Goal: Book appointment/travel/reservation

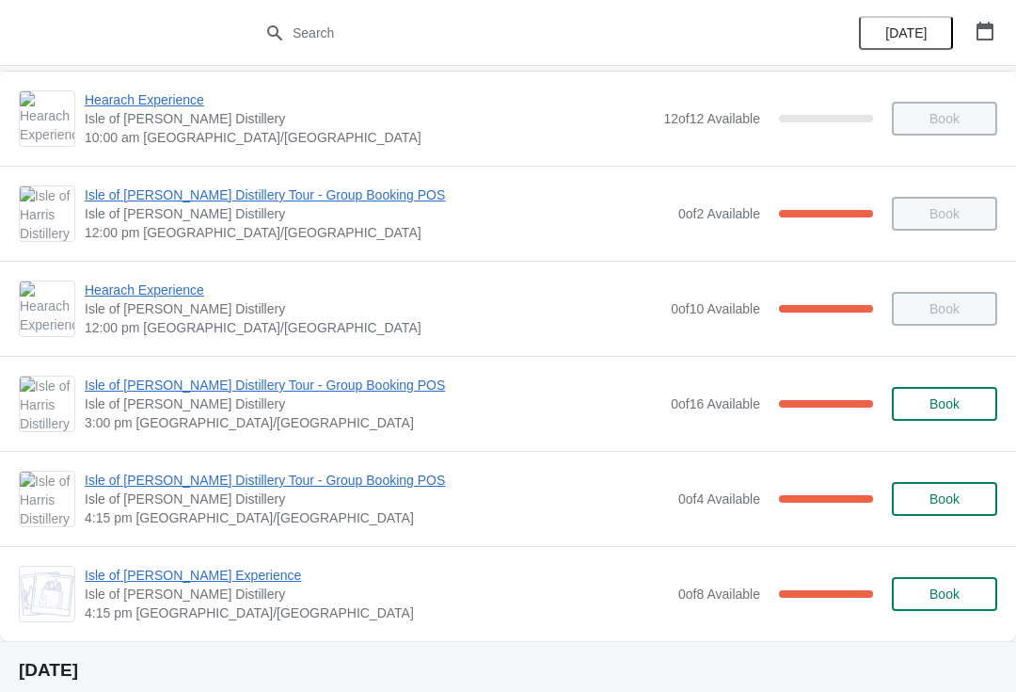
scroll to position [104, 0]
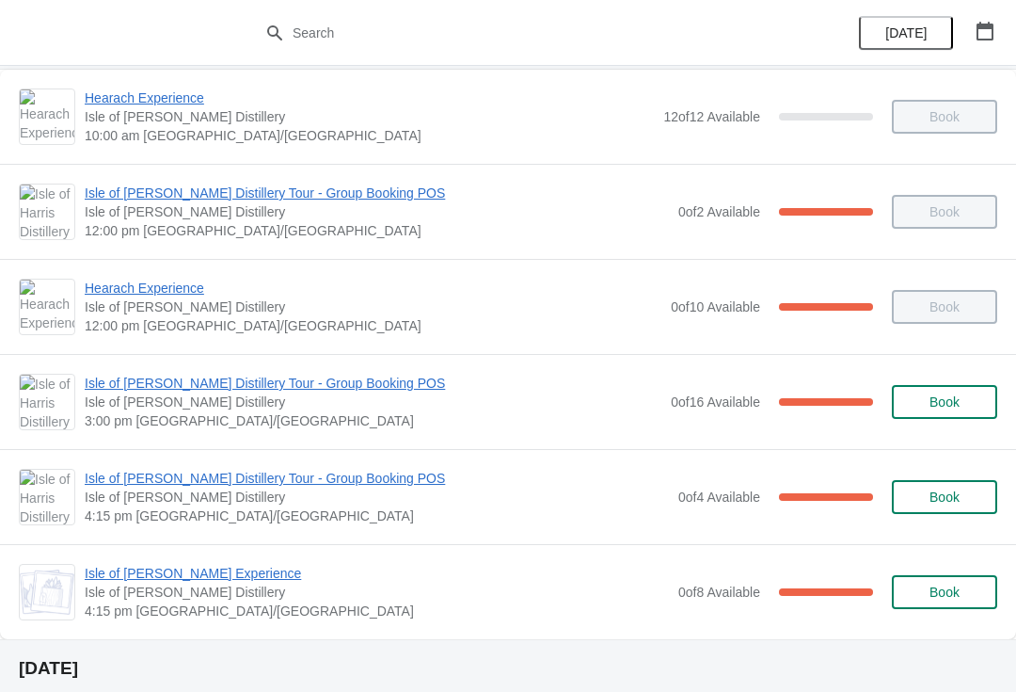
click at [195, 573] on span "Isle of [PERSON_NAME] Experience" at bounding box center [377, 573] width 584 height 19
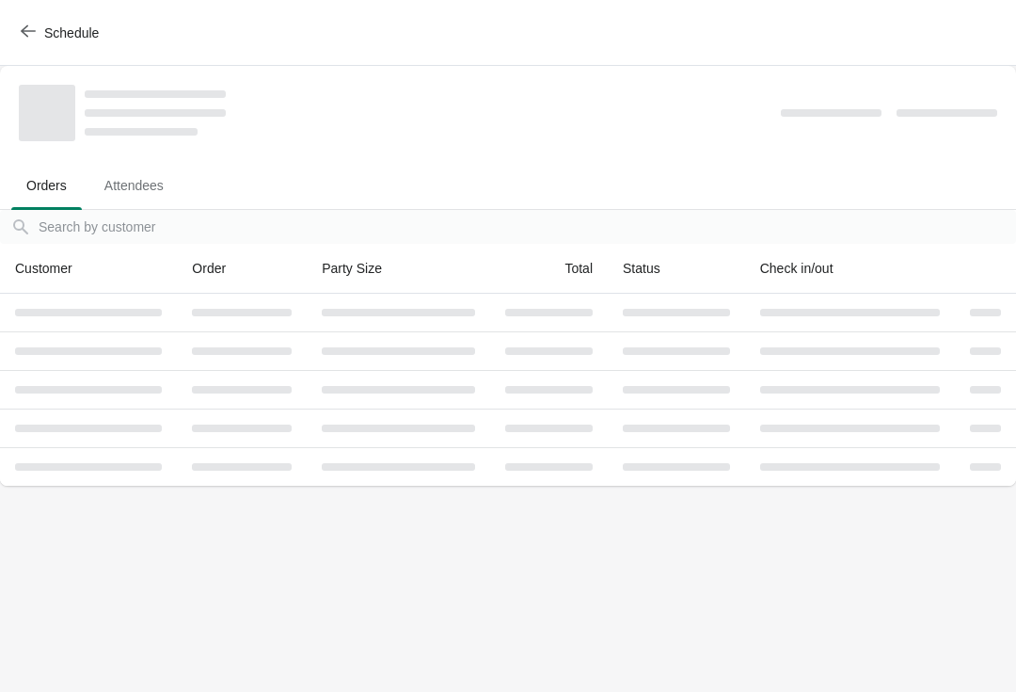
scroll to position [0, 0]
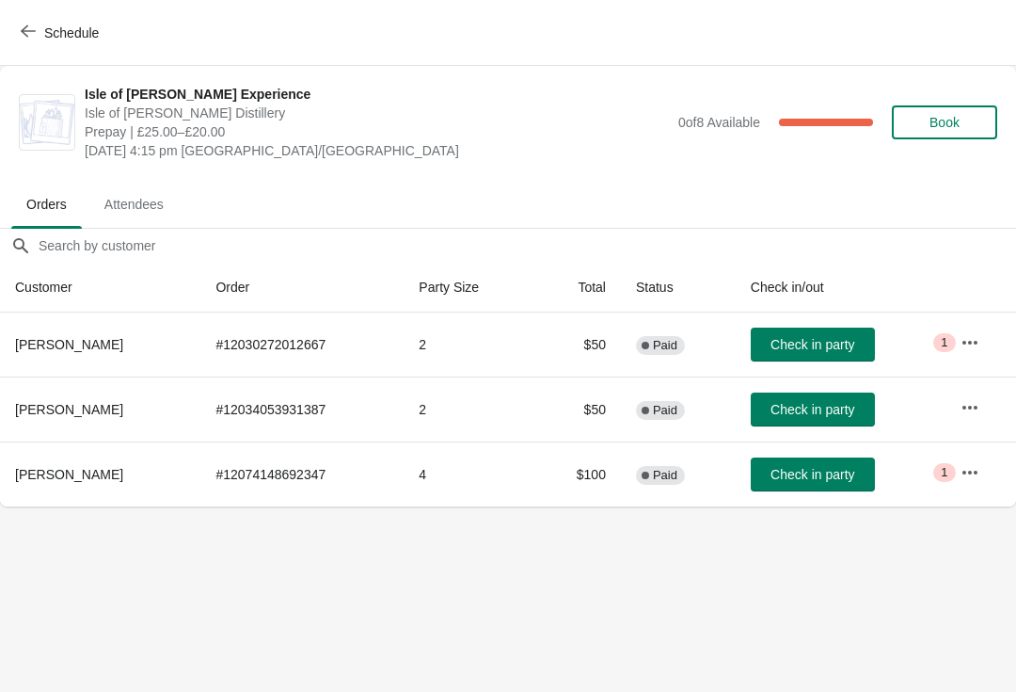
click at [35, 34] on icon "button" at bounding box center [28, 31] width 15 height 15
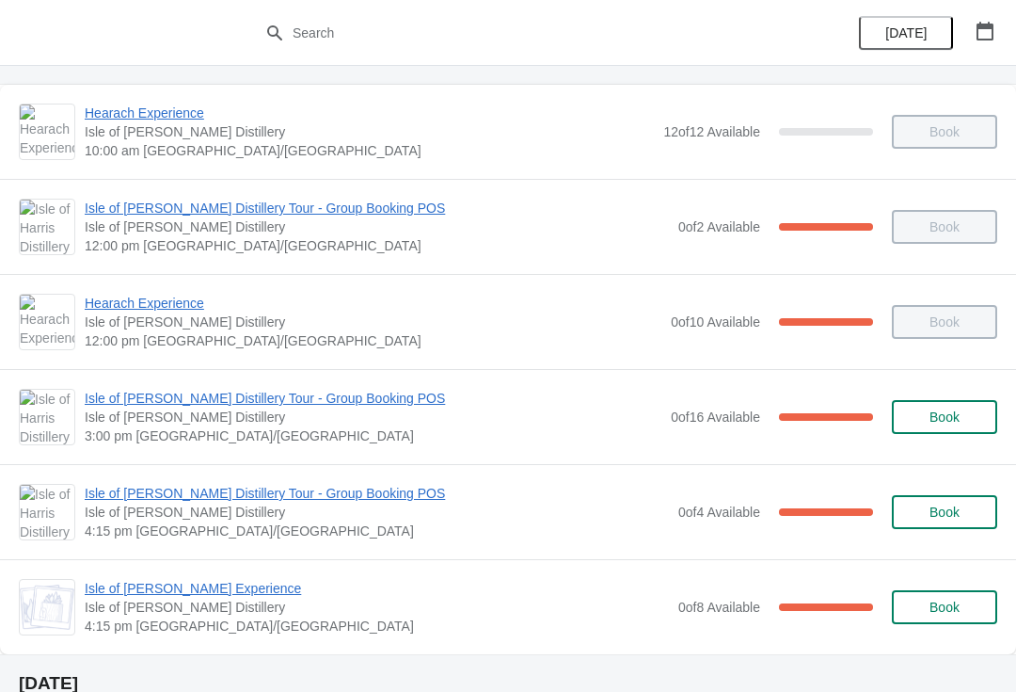
scroll to position [90, 0]
click at [212, 487] on span "Isle of [PERSON_NAME] Distillery Tour - Group Booking POS" at bounding box center [377, 492] width 584 height 19
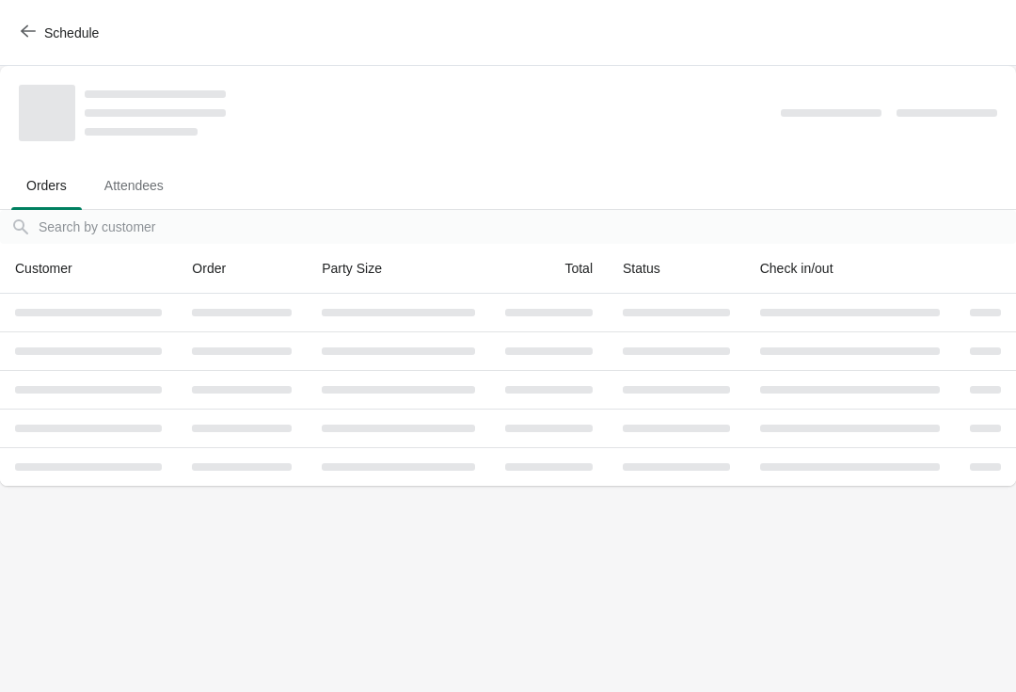
scroll to position [0, 0]
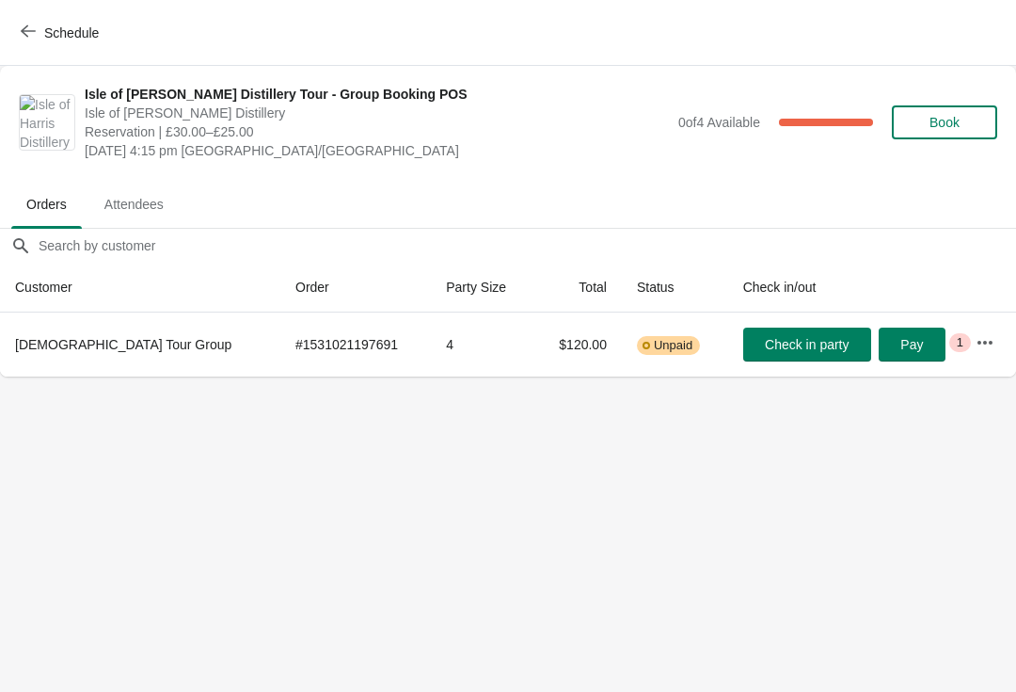
click at [22, 48] on button "Schedule" at bounding box center [61, 33] width 104 height 34
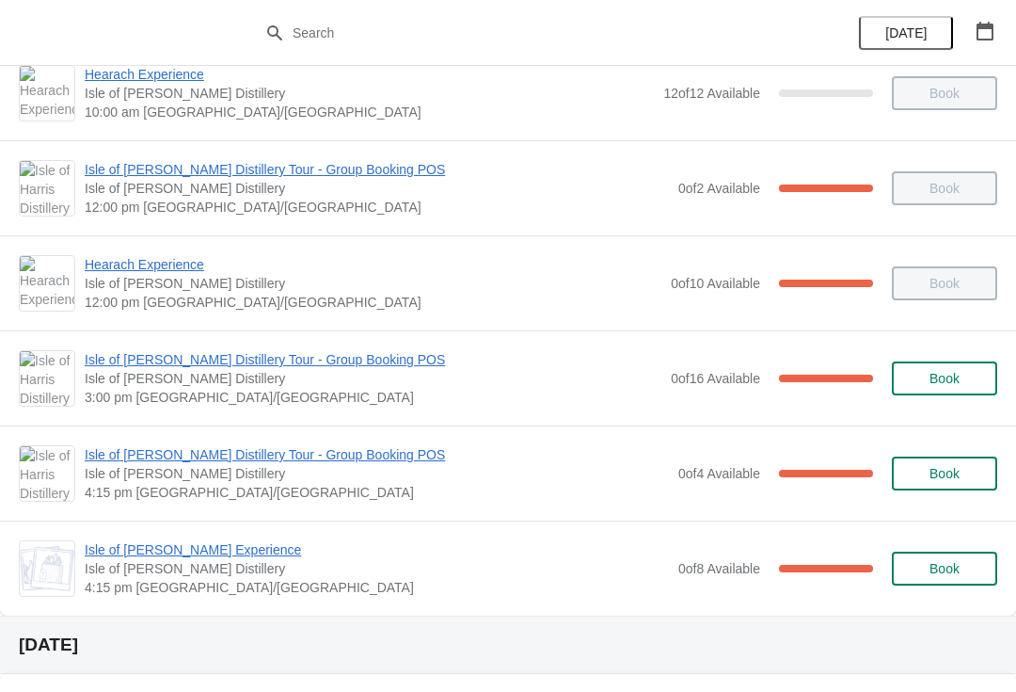
scroll to position [130, 0]
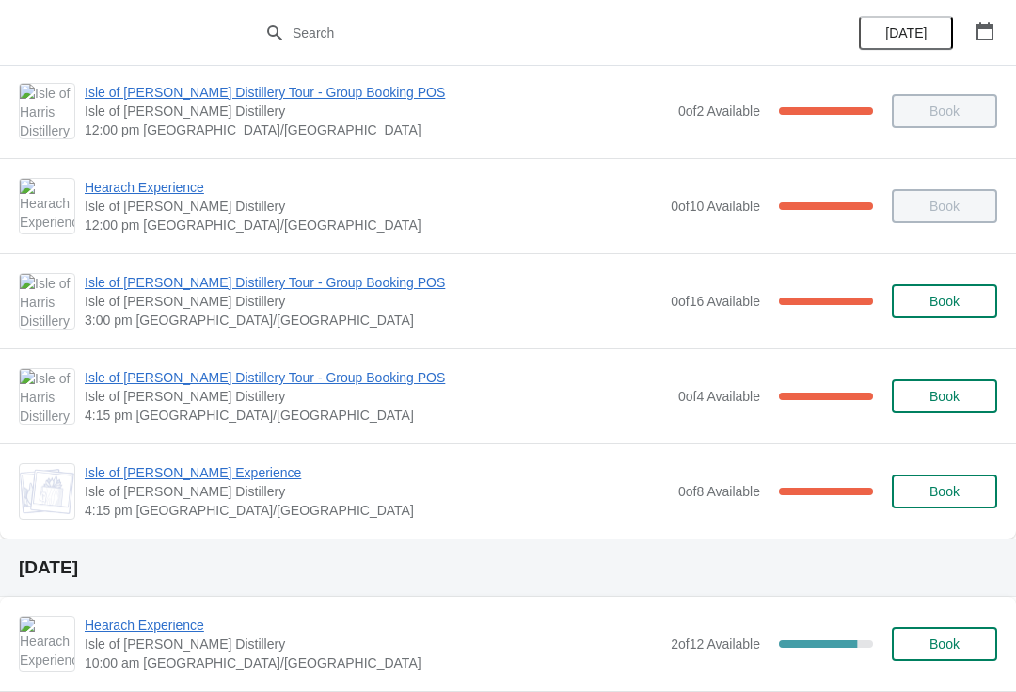
scroll to position [236, 0]
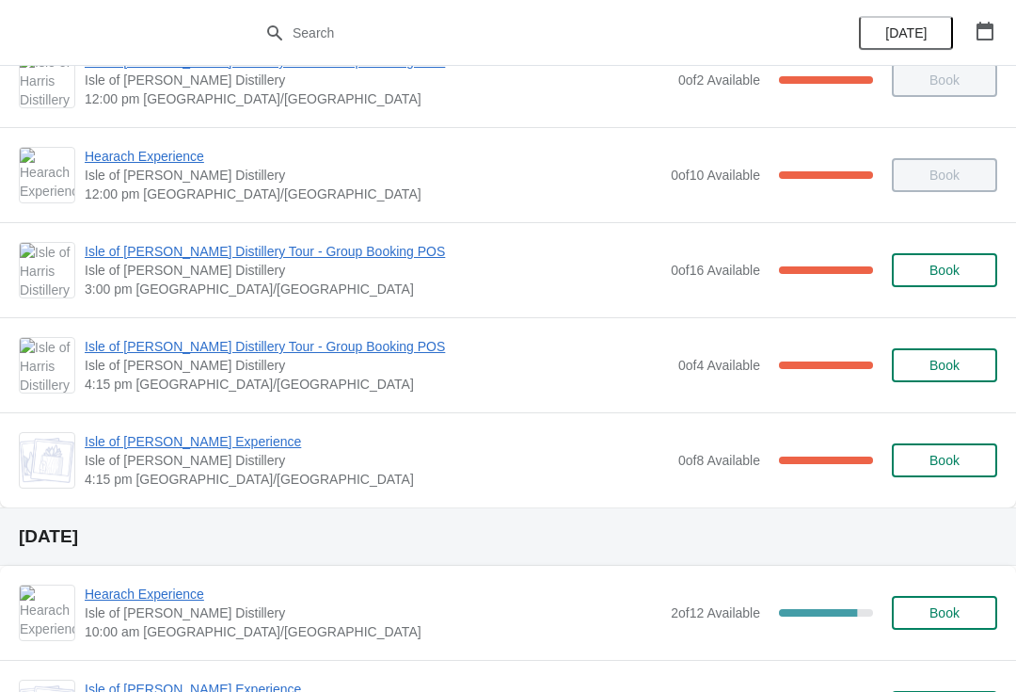
click at [304, 344] on span "Isle of [PERSON_NAME] Distillery Tour - Group Booking POS" at bounding box center [377, 346] width 584 height 19
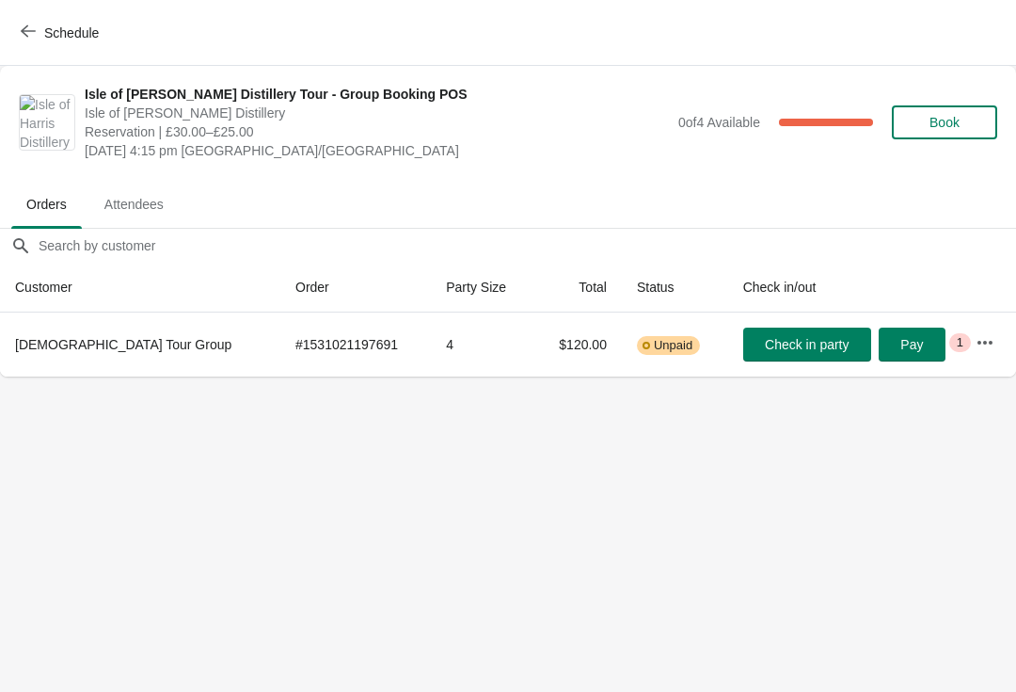
click at [782, 340] on span "Check in party" at bounding box center [807, 344] width 84 height 15
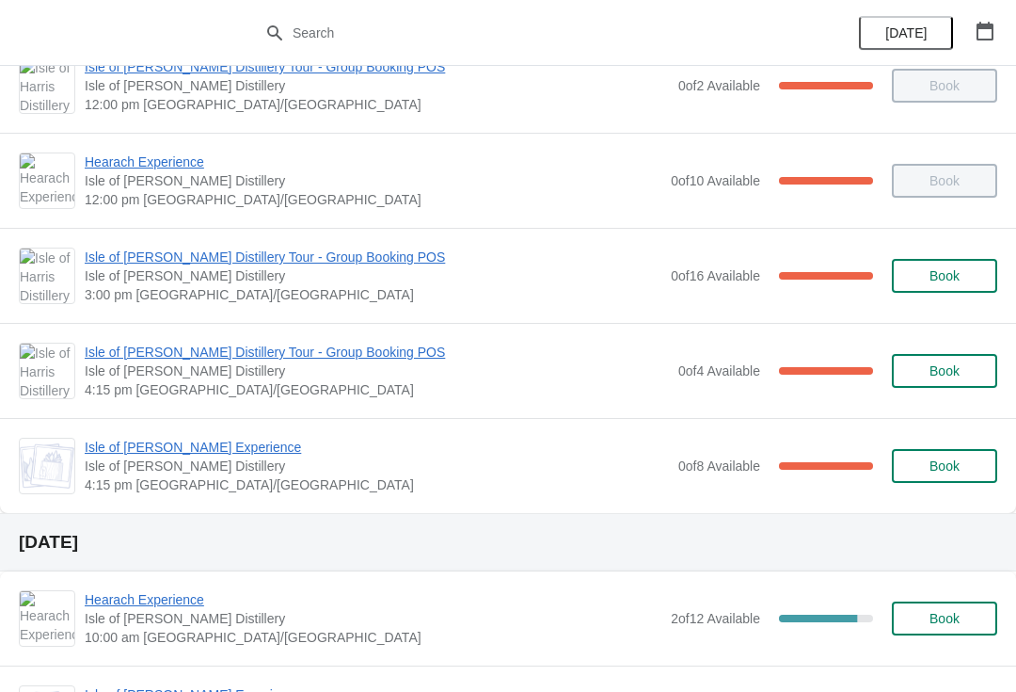
scroll to position [242, 0]
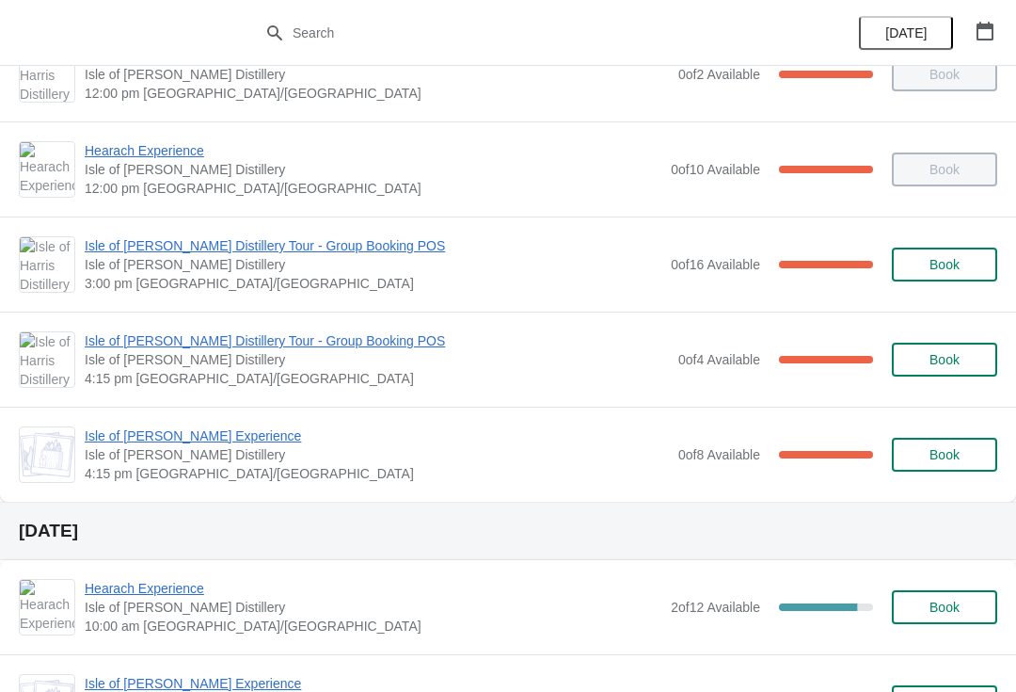
click at [171, 439] on span "Isle of [PERSON_NAME] Experience" at bounding box center [377, 435] width 584 height 19
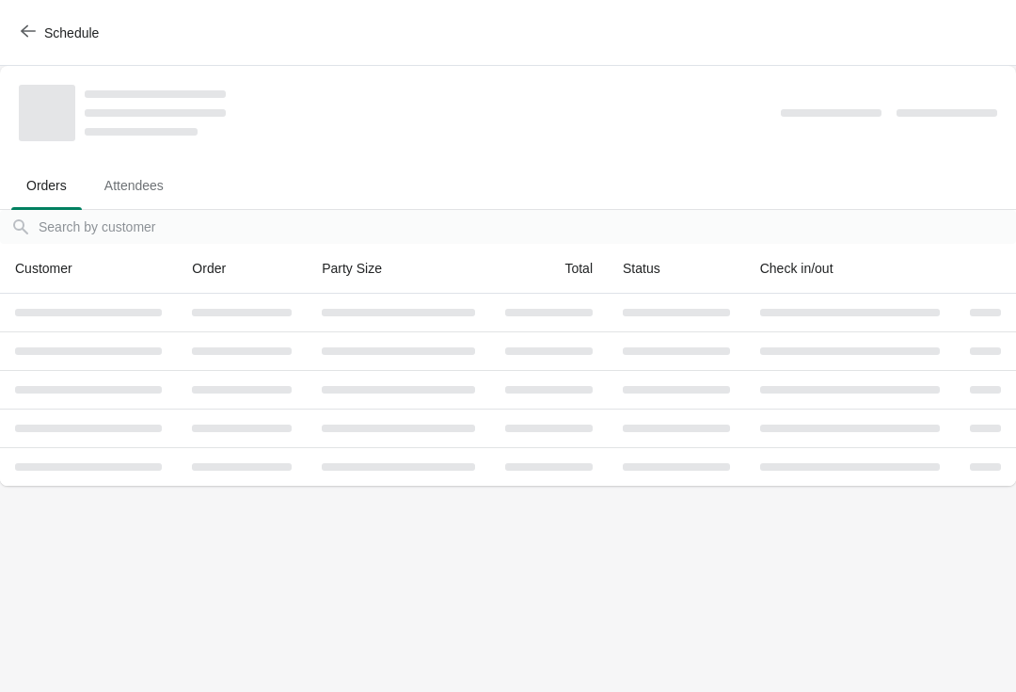
scroll to position [0, 0]
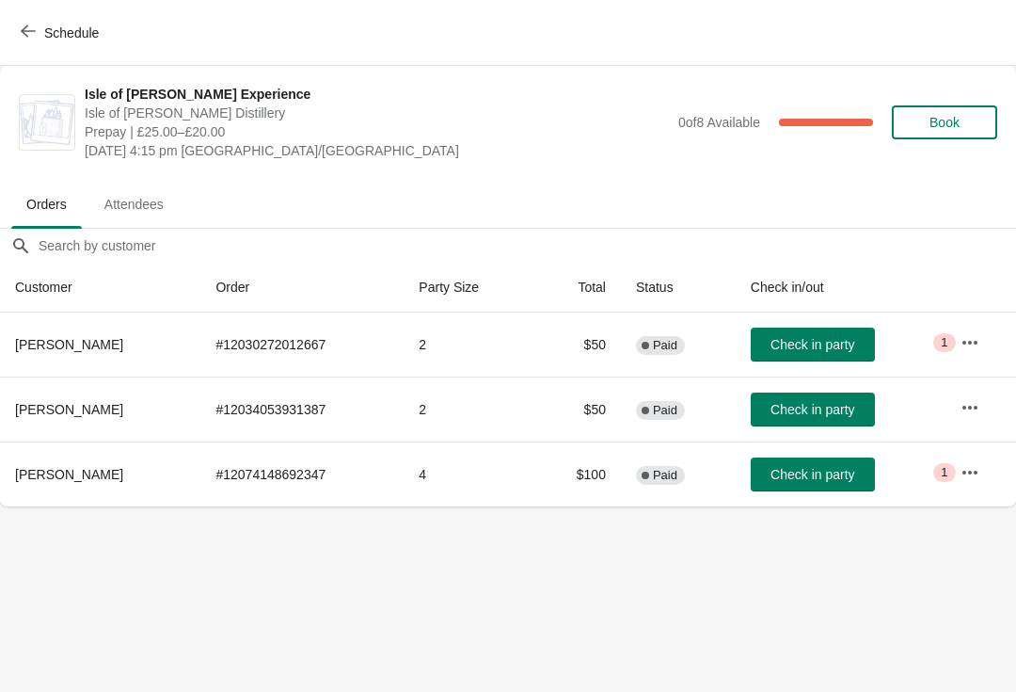
click at [809, 334] on button "Check in party" at bounding box center [813, 344] width 124 height 34
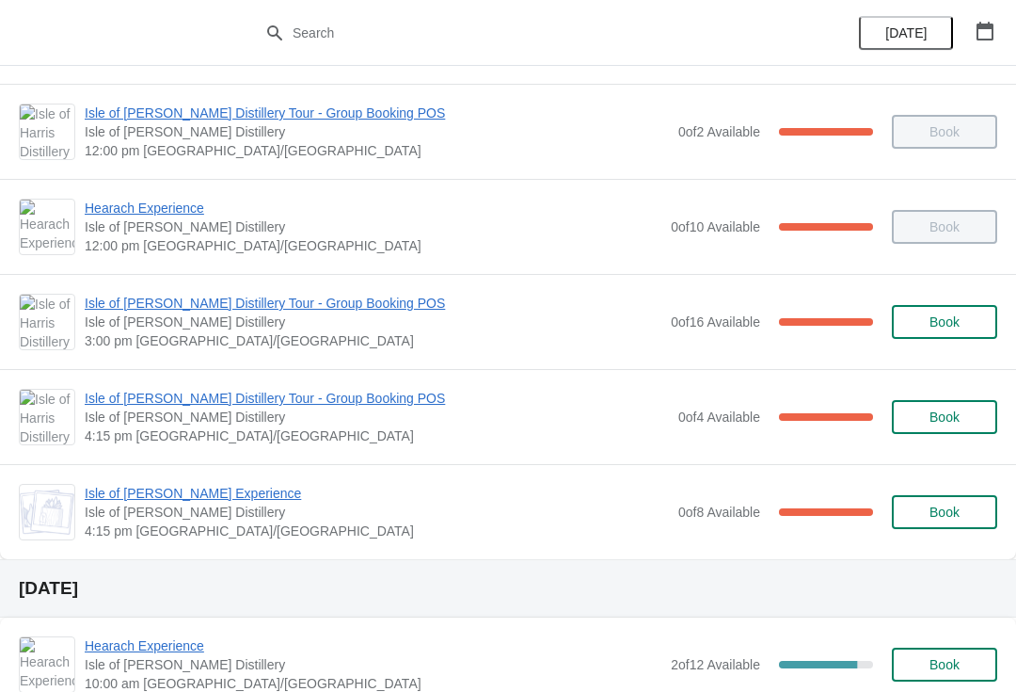
scroll to position [185, 0]
click at [197, 498] on span "Isle of [PERSON_NAME] Experience" at bounding box center [377, 492] width 584 height 19
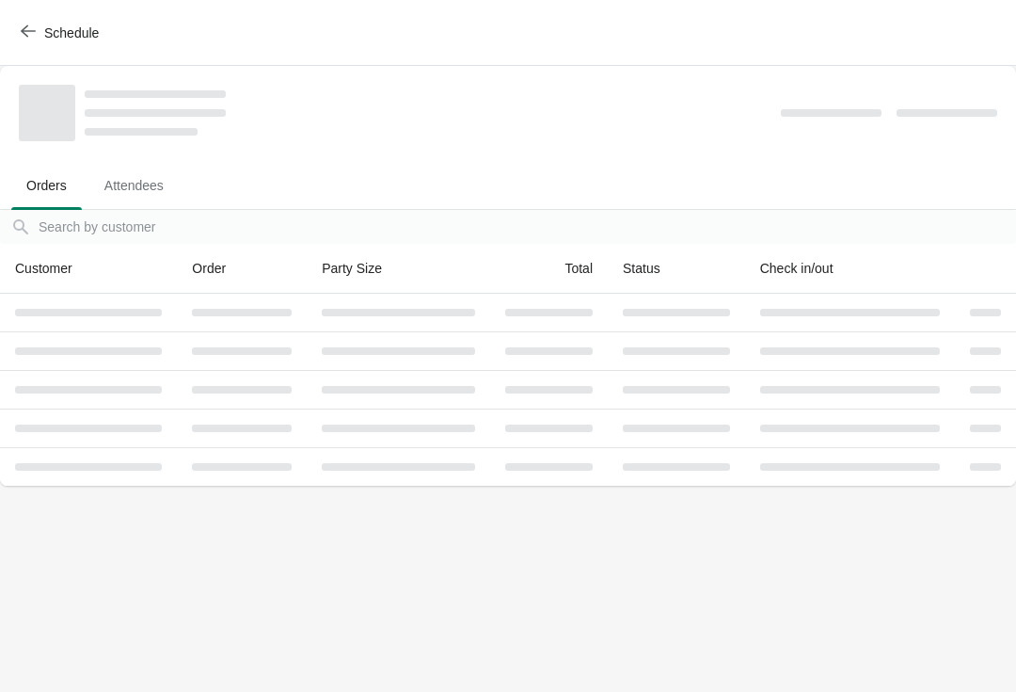
scroll to position [0, 0]
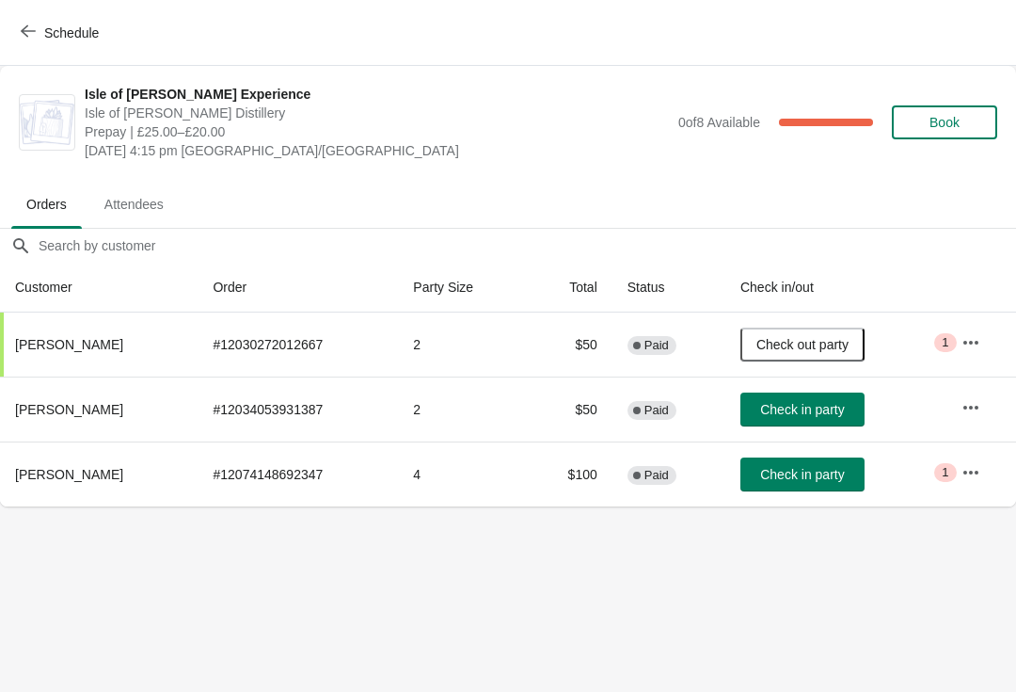
click at [815, 482] on span "Check in party" at bounding box center [802, 474] width 84 height 15
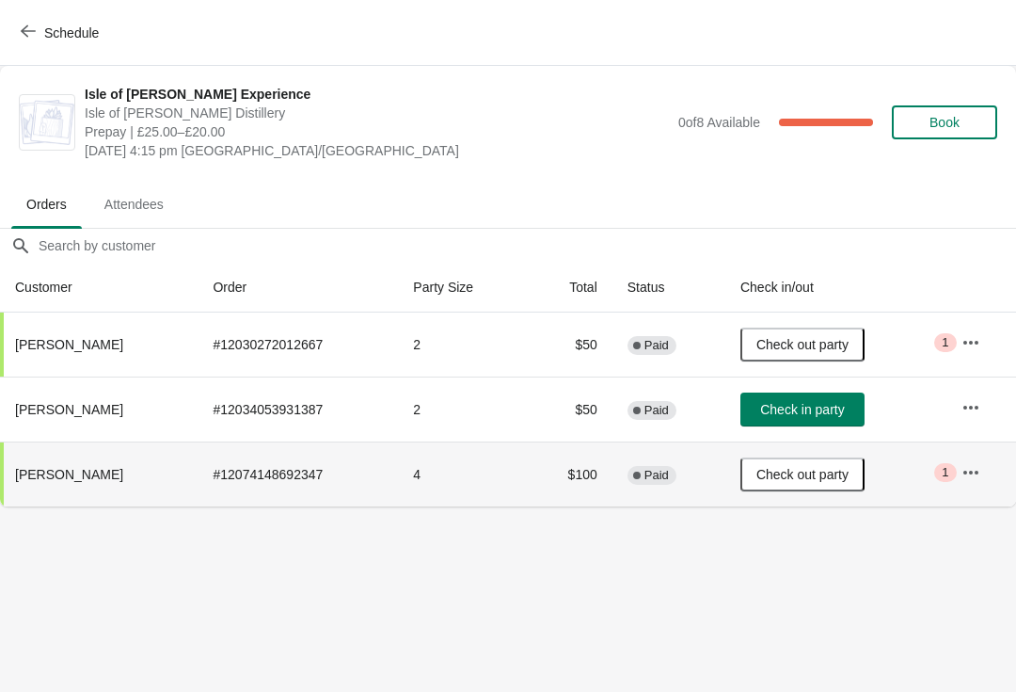
click at [795, 418] on button "Check in party" at bounding box center [803, 409] width 124 height 34
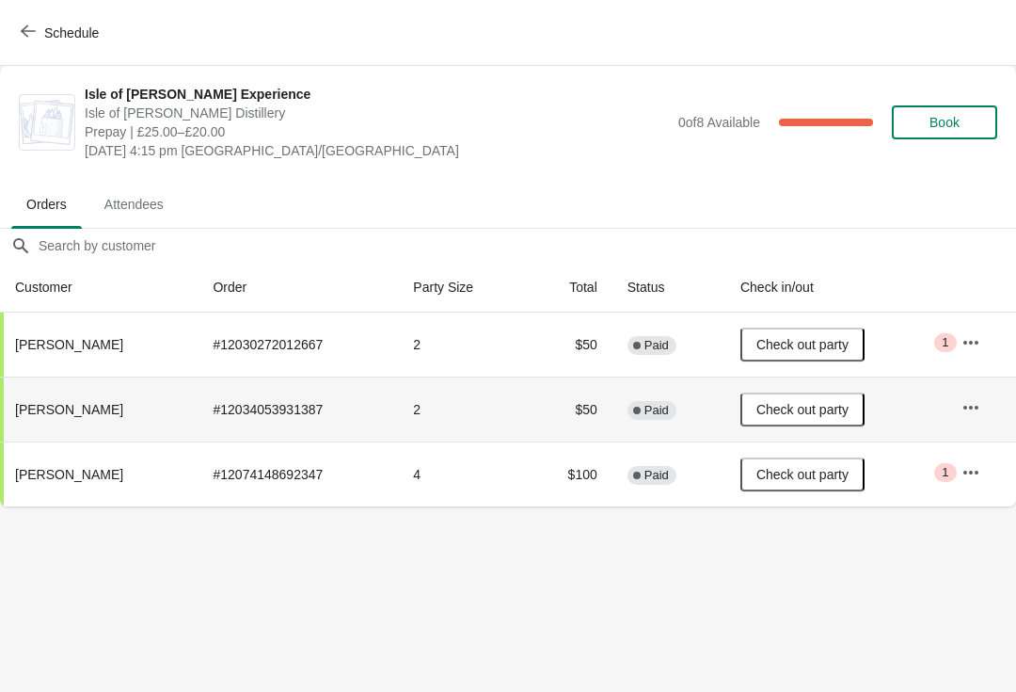
click at [33, 28] on icon "button" at bounding box center [28, 31] width 15 height 15
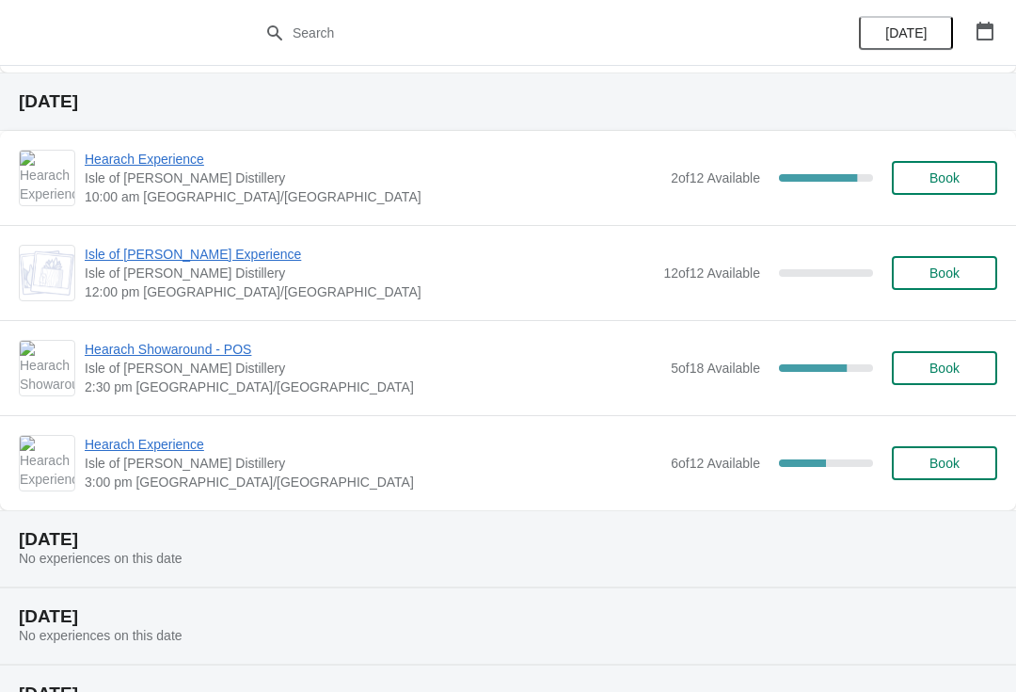
scroll to position [661, 0]
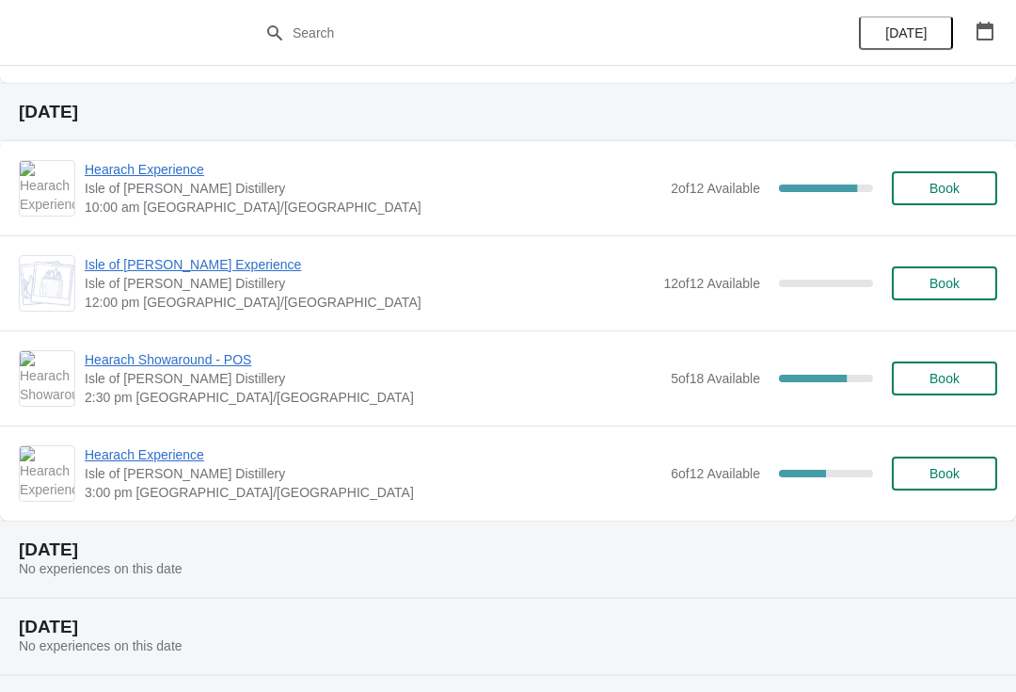
click at [927, 197] on button "Book" at bounding box center [944, 188] width 105 height 34
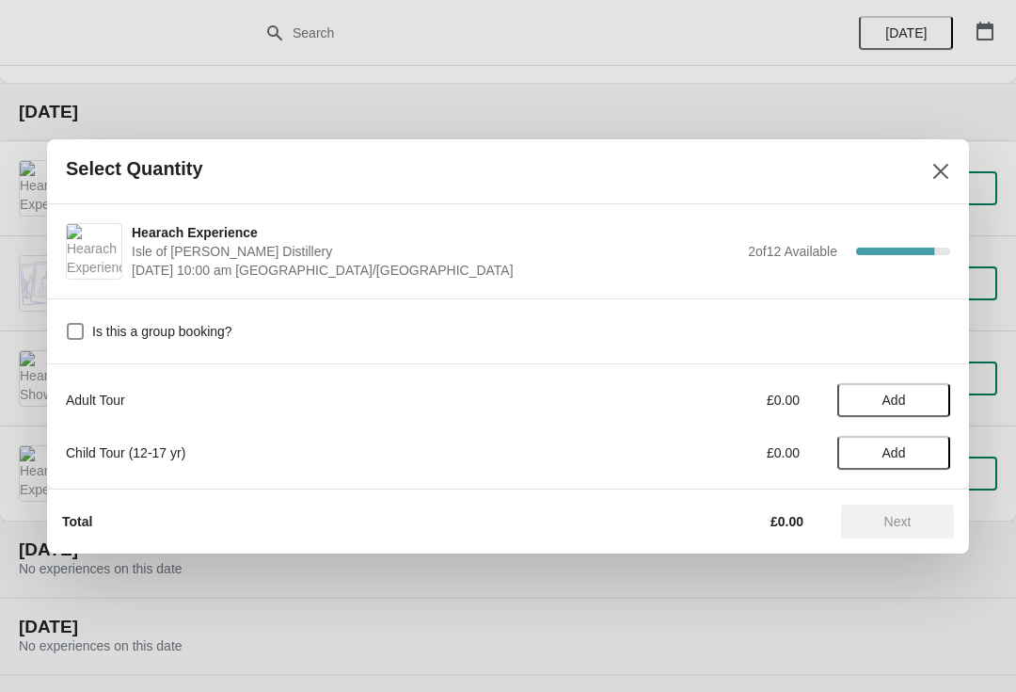
click at [912, 397] on span "Add" at bounding box center [893, 399] width 79 height 15
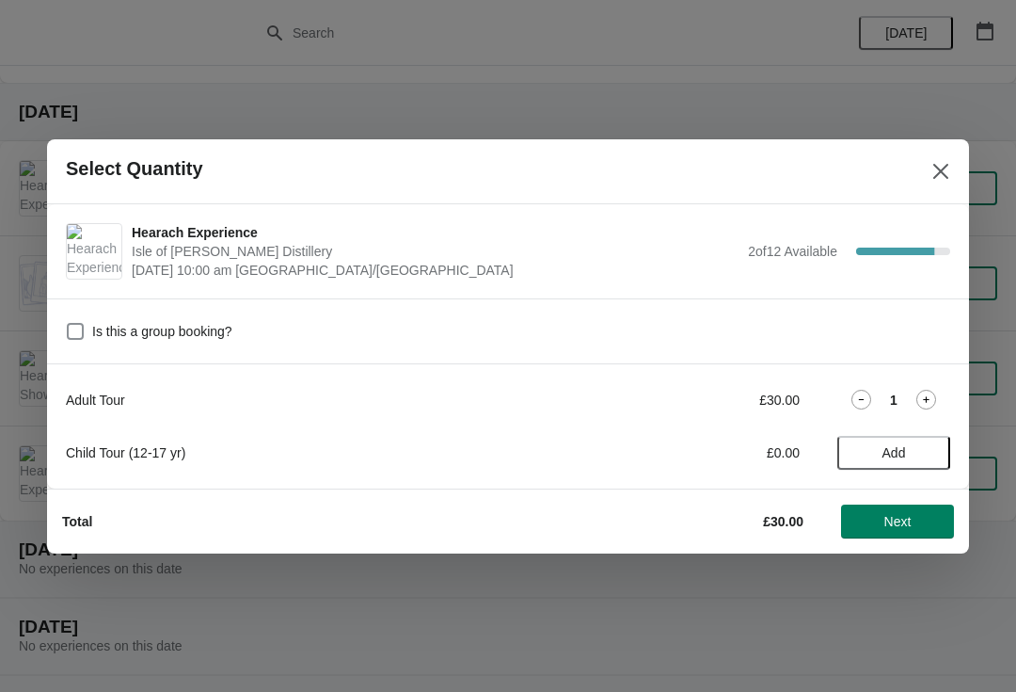
click at [932, 401] on icon at bounding box center [927, 400] width 20 height 20
click at [904, 523] on span "Next" at bounding box center [898, 521] width 27 height 15
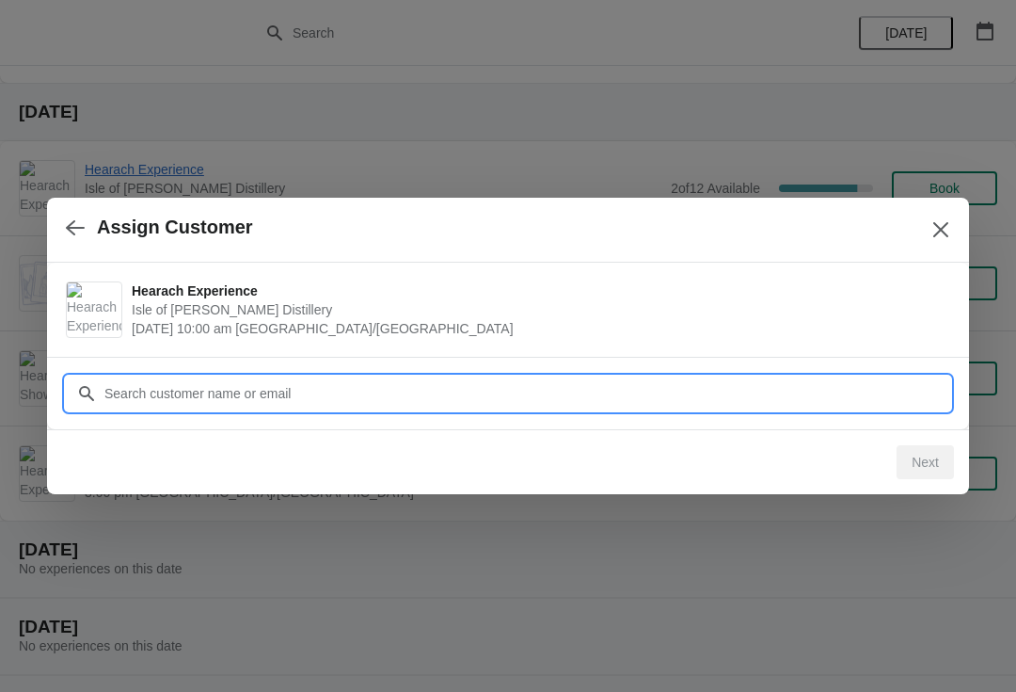
click at [379, 384] on input "Customer" at bounding box center [527, 393] width 847 height 34
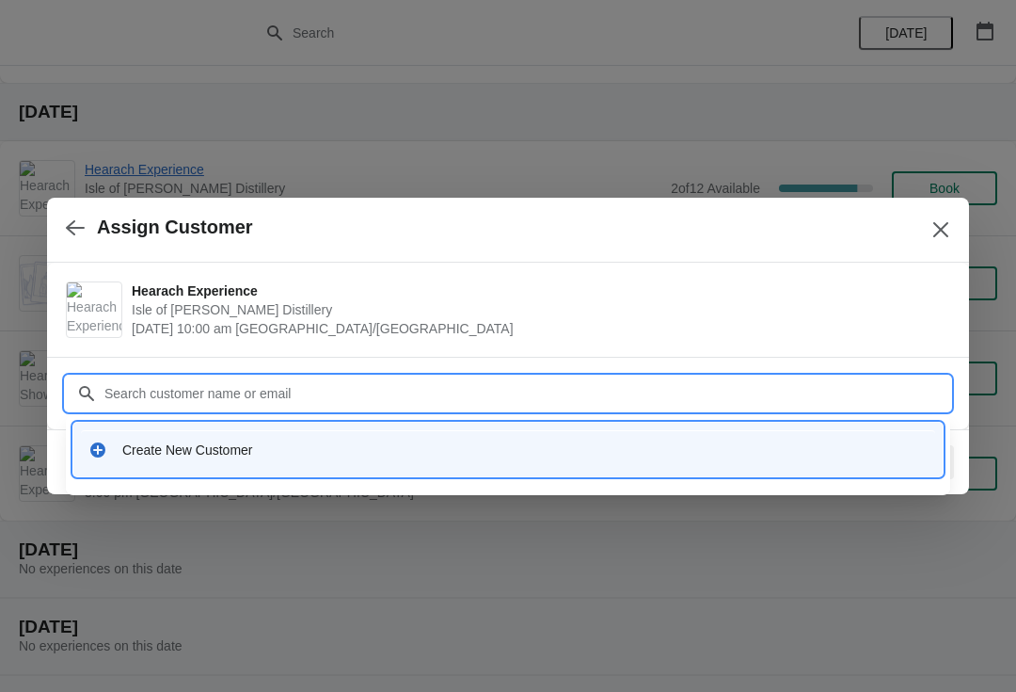
click at [324, 439] on div "Create New Customer" at bounding box center [508, 449] width 854 height 39
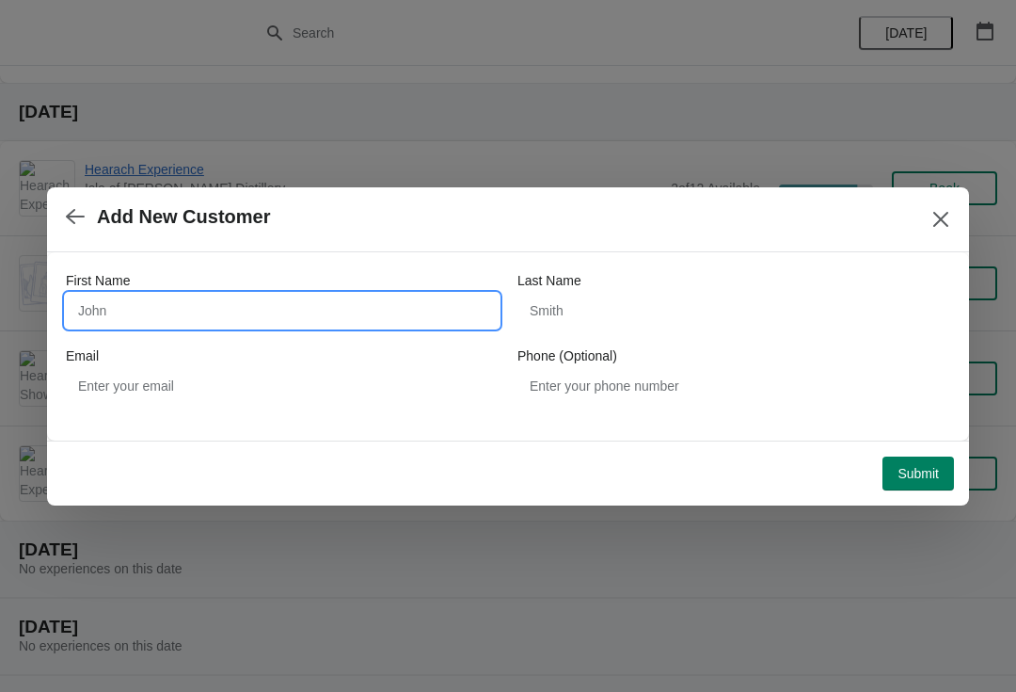
click at [129, 296] on input "First Name" at bounding box center [282, 311] width 433 height 34
type input "Anaelle"
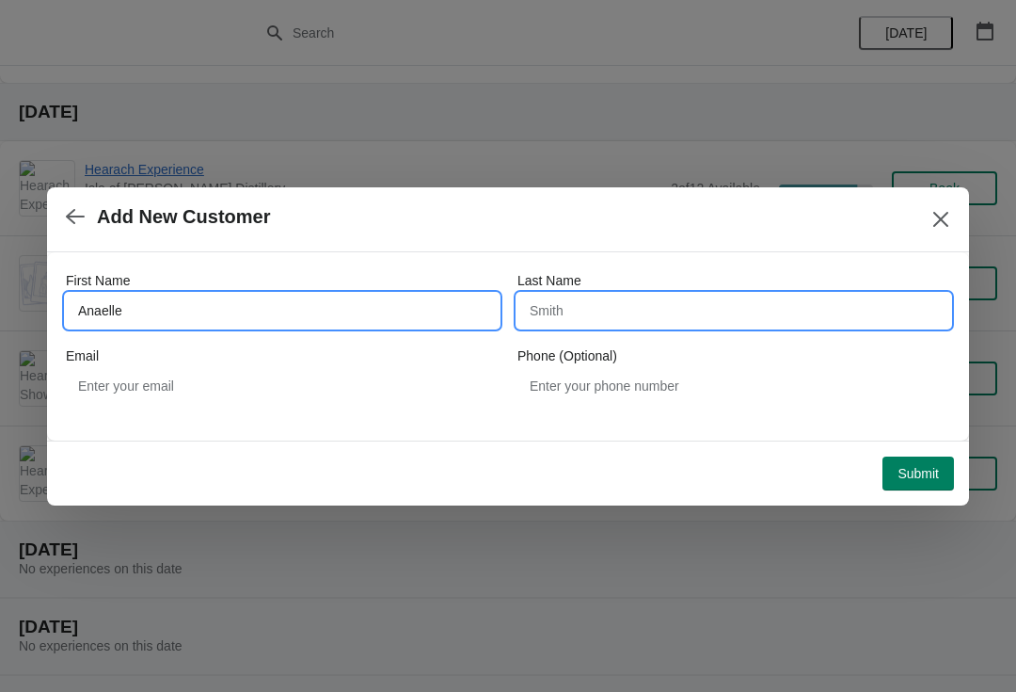
click at [626, 313] on input "Last Name" at bounding box center [734, 311] width 433 height 34
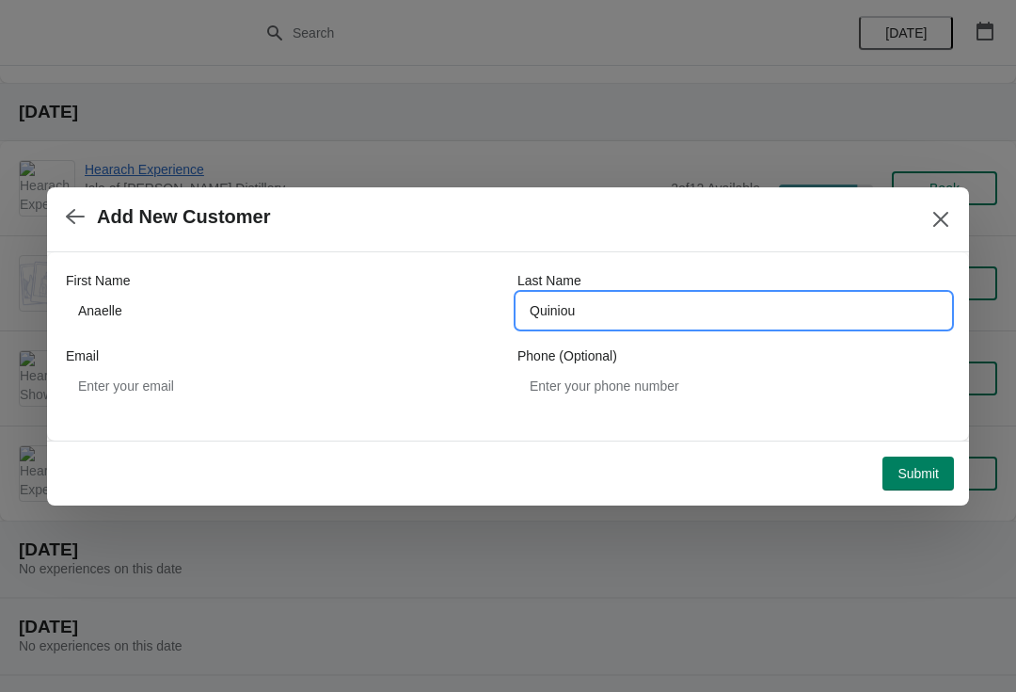
type input "Quiniou"
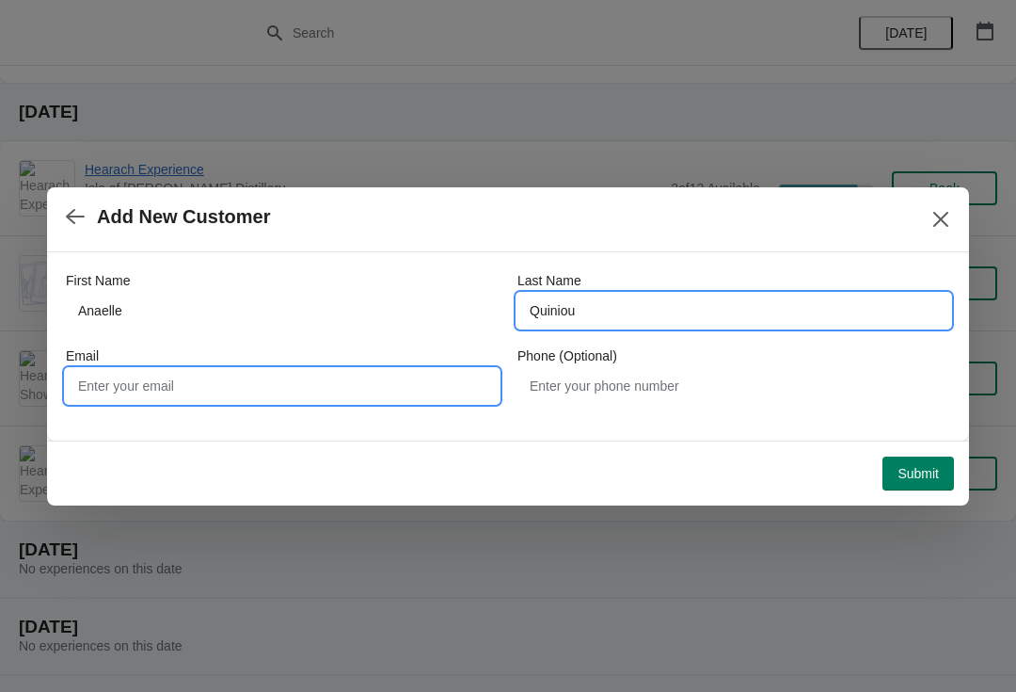
click at [103, 386] on input "Email" at bounding box center [282, 386] width 433 height 34
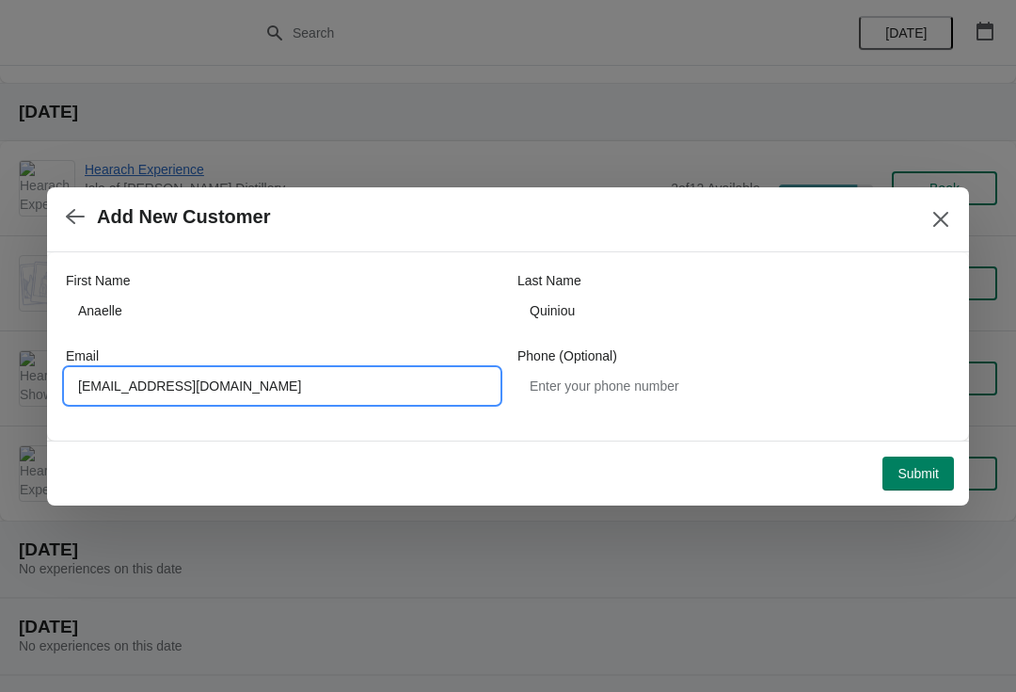
type input "quiniouanaelle28@gmail.com"
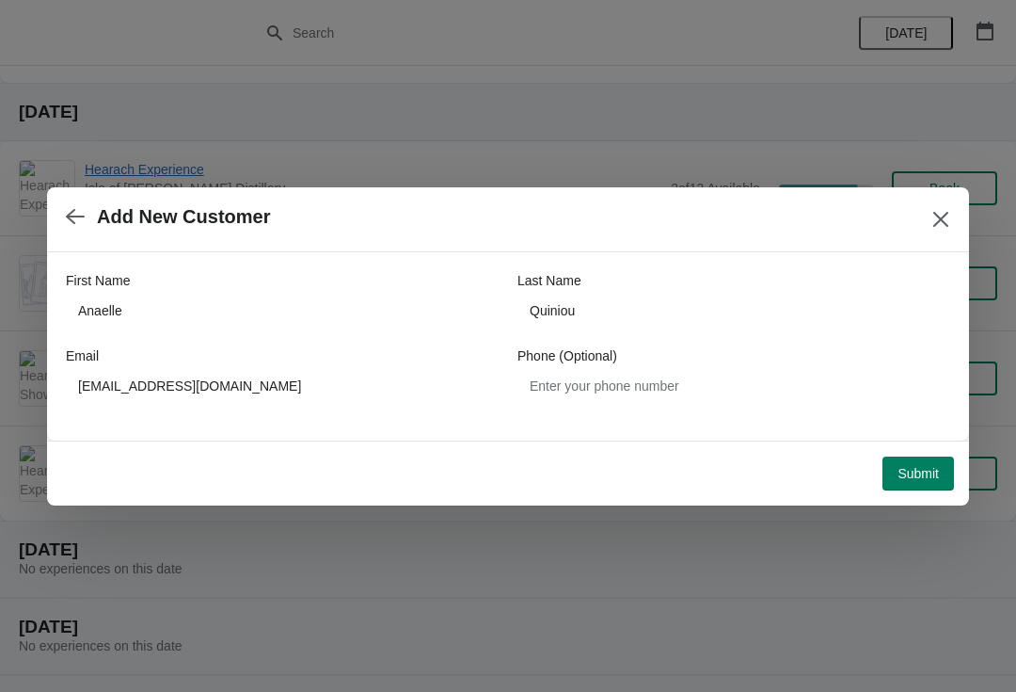
click at [928, 466] on span "Submit" at bounding box center [918, 473] width 41 height 15
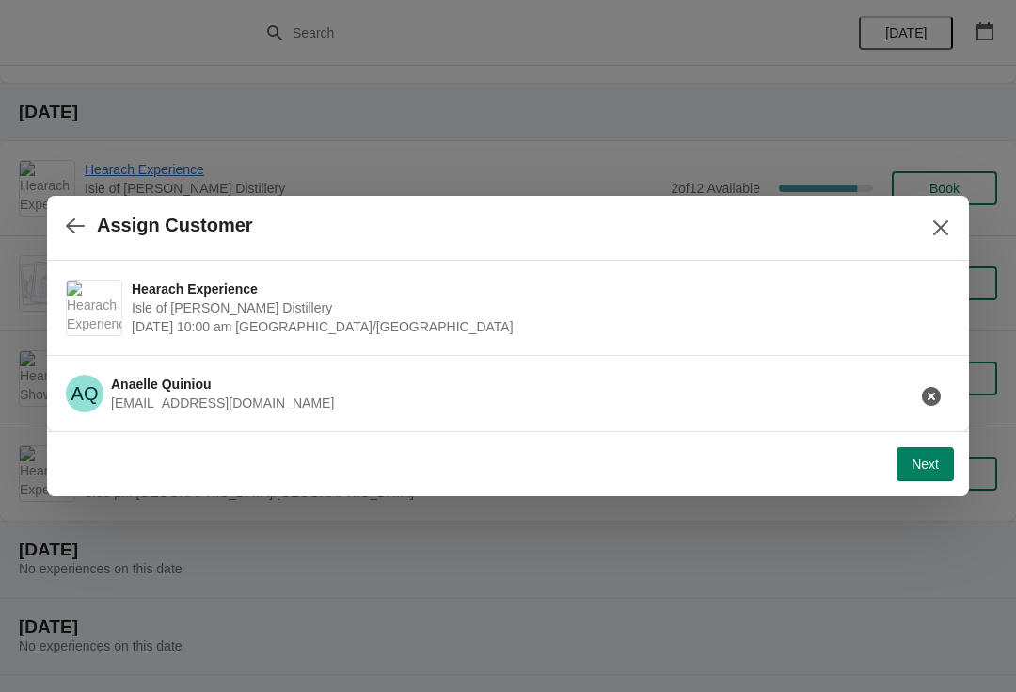
click at [925, 466] on span "Next" at bounding box center [925, 463] width 27 height 15
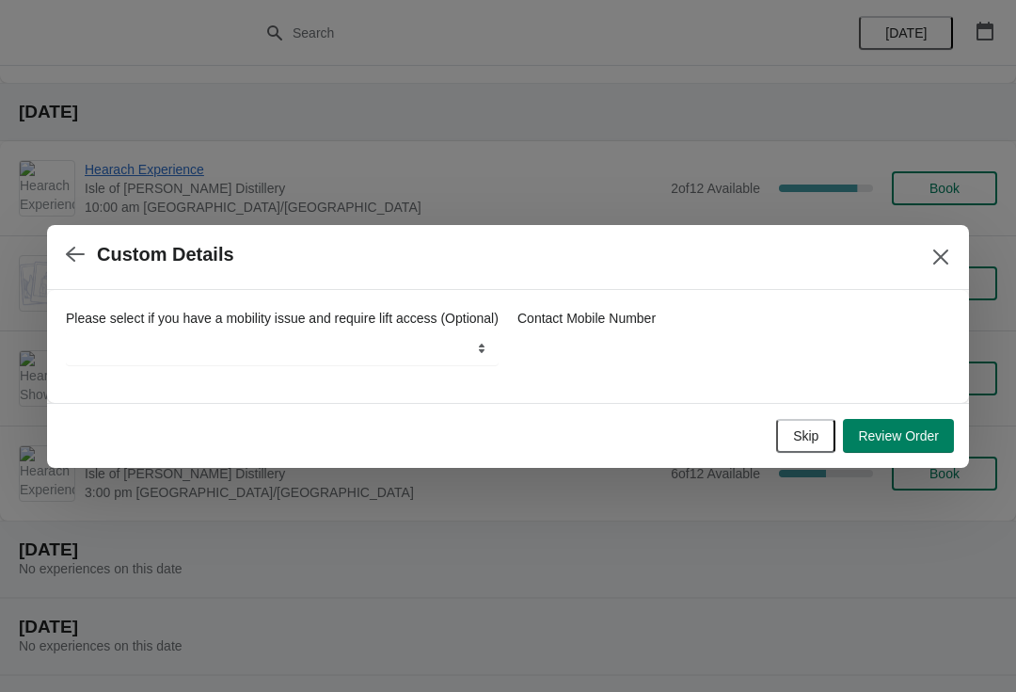
click at [818, 447] on button "Skip" at bounding box center [805, 436] width 59 height 34
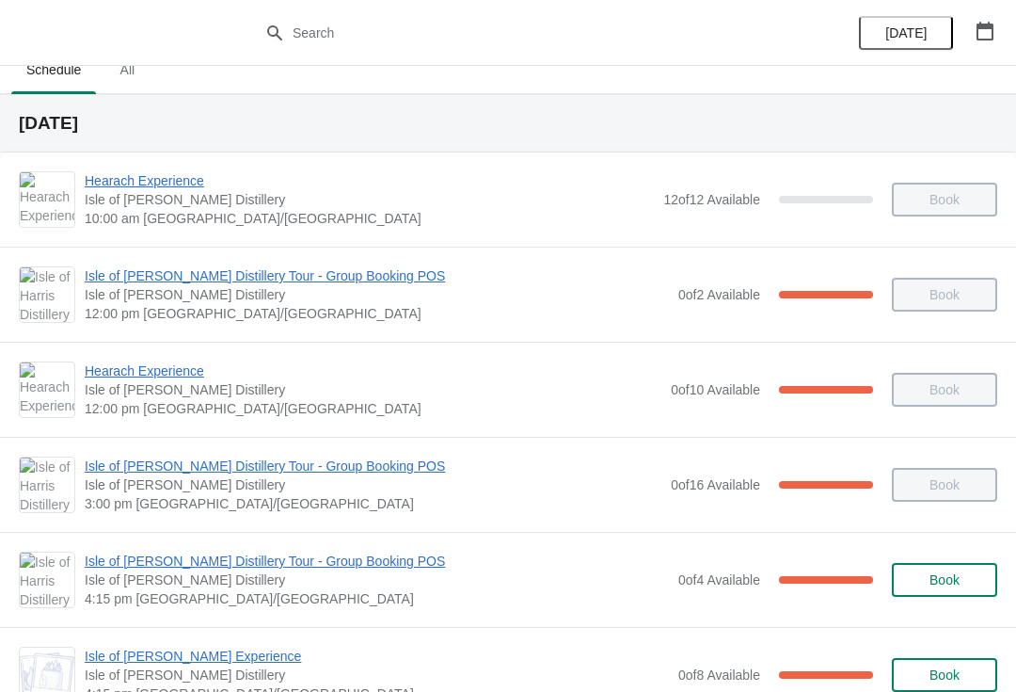
scroll to position [73, 0]
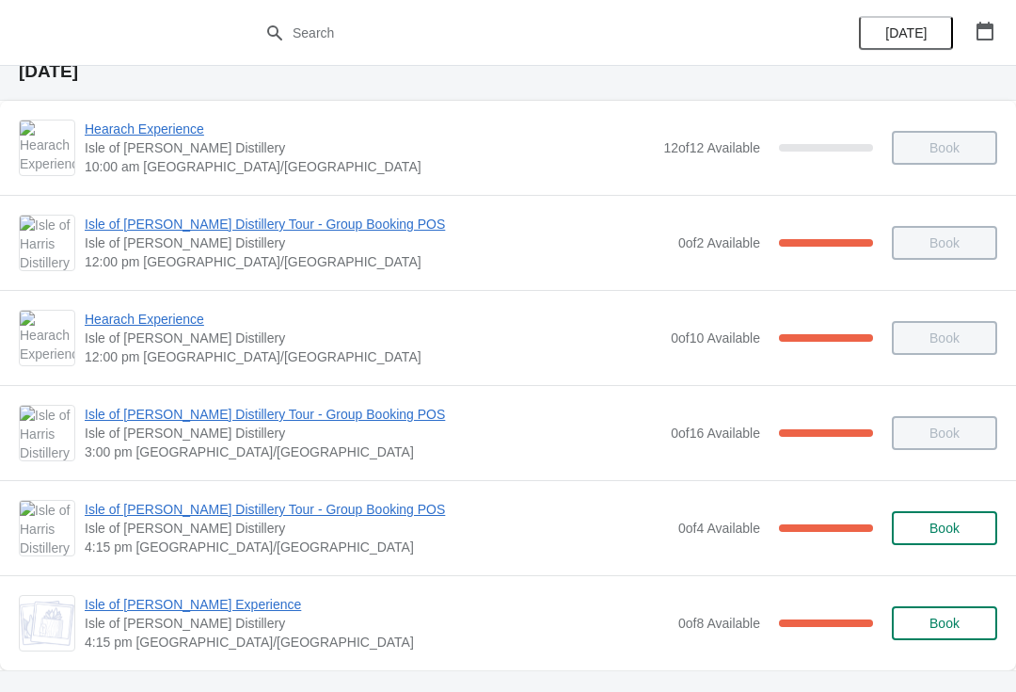
click at [212, 596] on span "Isle of [PERSON_NAME] Experience" at bounding box center [377, 604] width 584 height 19
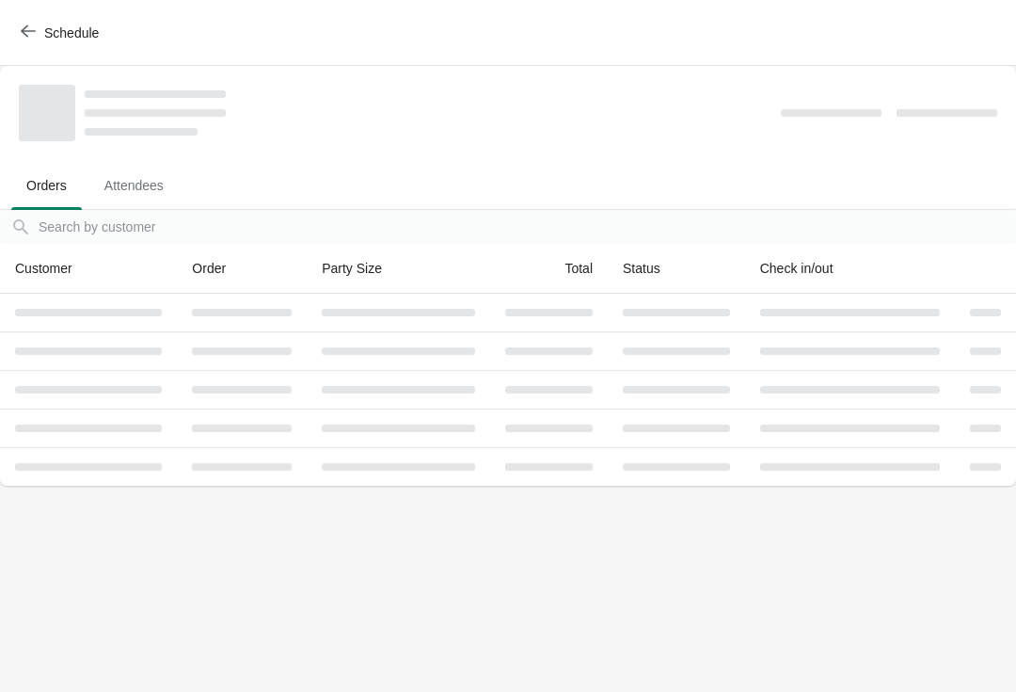
scroll to position [0, 0]
